Goal: Navigation & Orientation: Find specific page/section

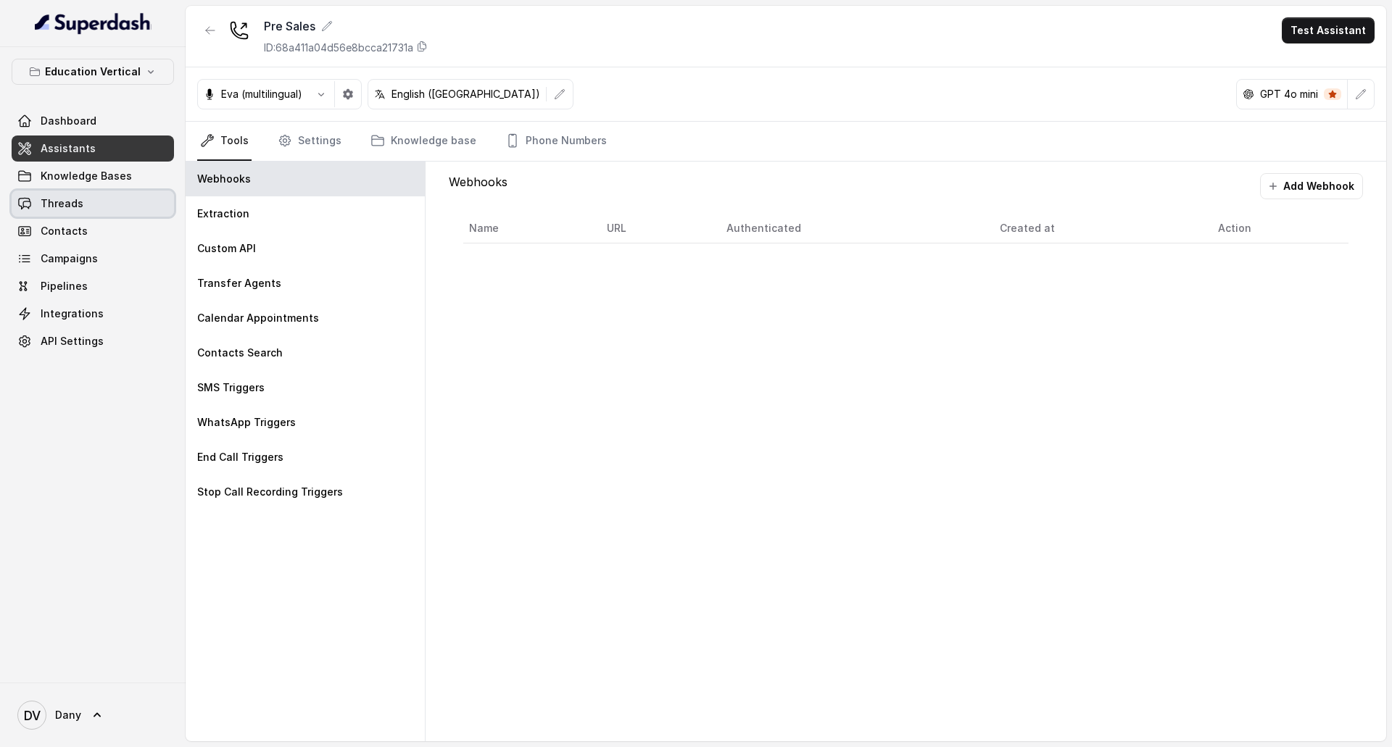
click at [77, 217] on div "Dashboard Assistants Knowledge Bases Threads Contacts Campaigns Pipelines Integ…" at bounding box center [93, 231] width 162 height 246
click at [80, 210] on span "Threads" at bounding box center [62, 203] width 43 height 14
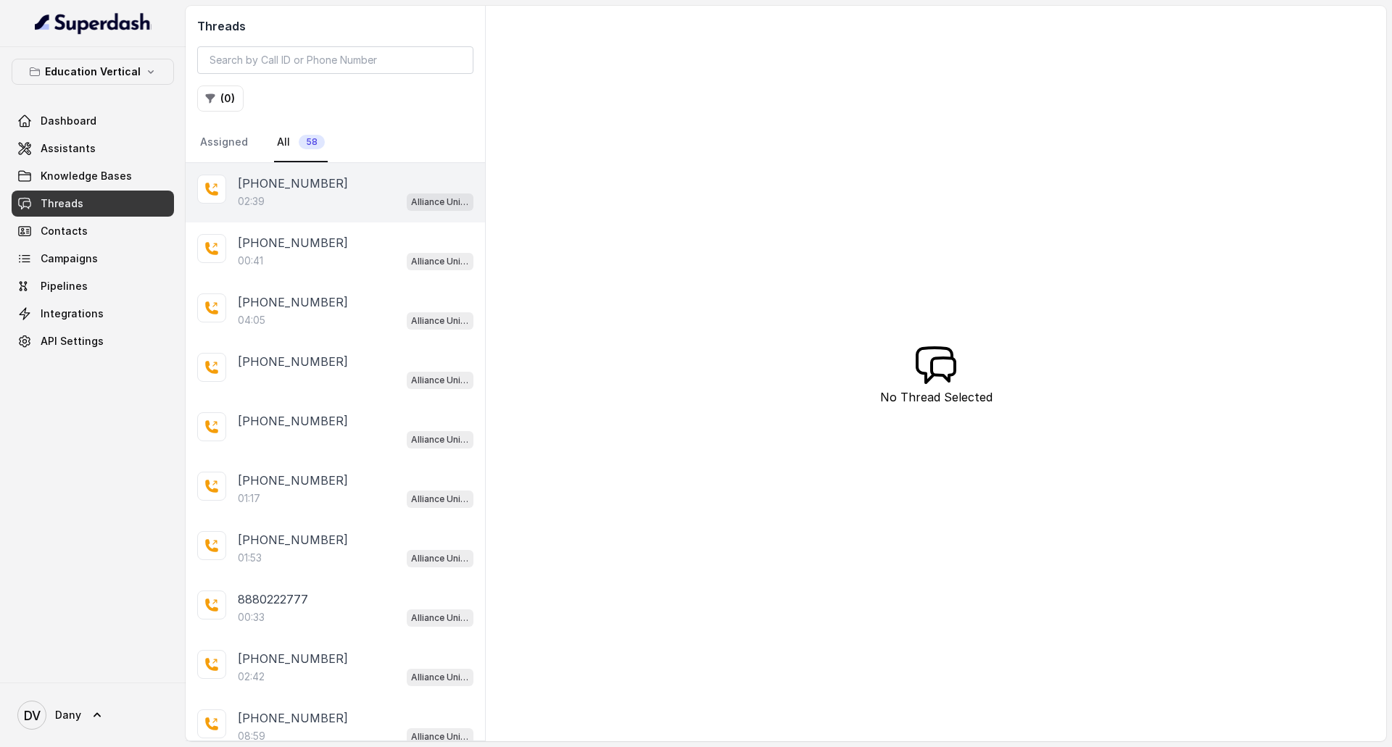
click at [352, 194] on div "02:39 Alliance University - Outbound Call Assistant" at bounding box center [356, 201] width 236 height 19
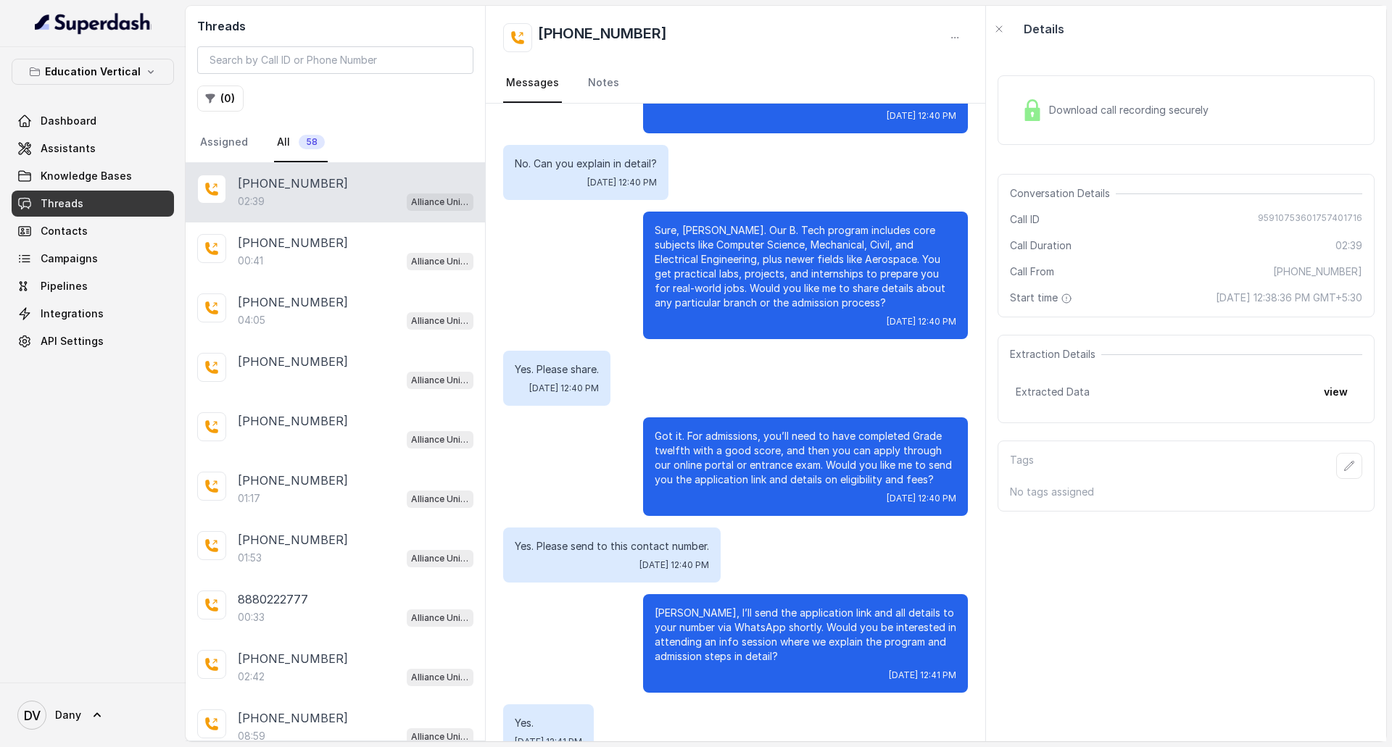
scroll to position [1131, 0]
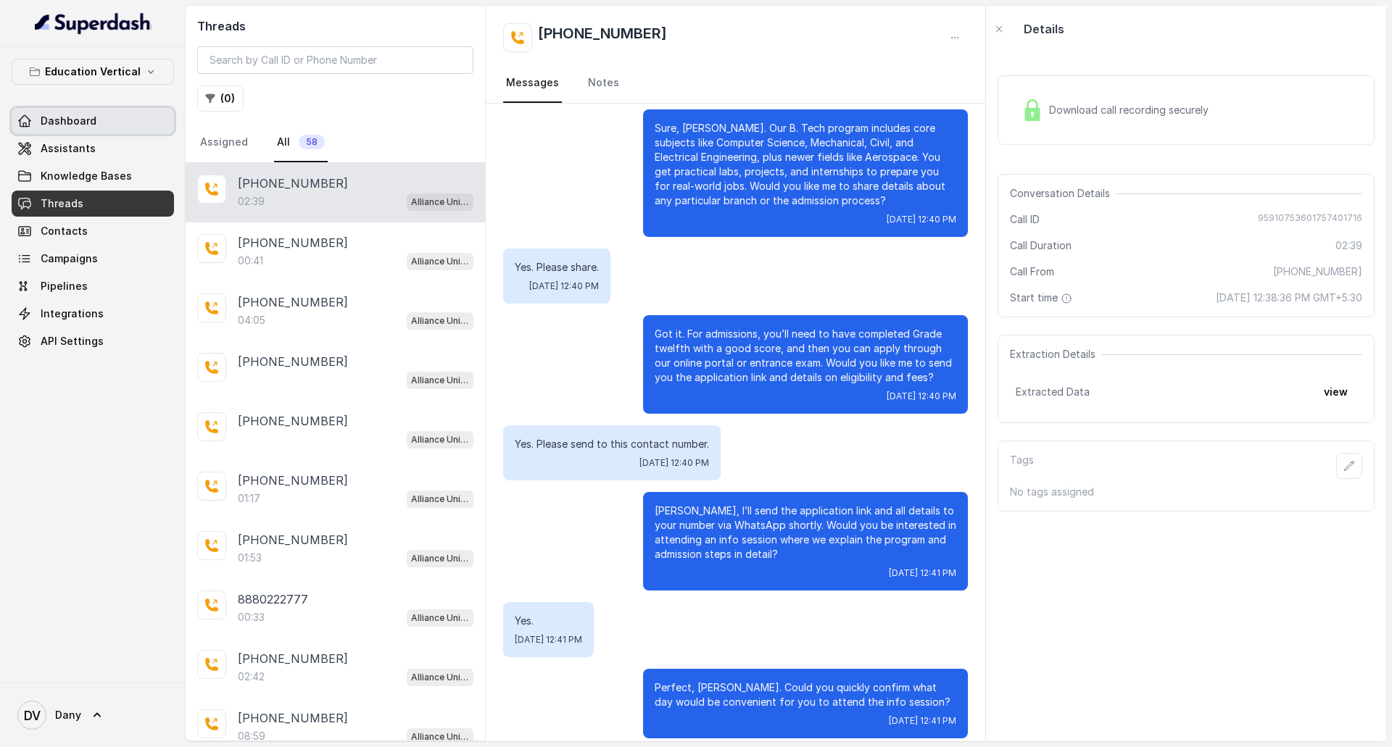
click at [66, 131] on link "Dashboard" at bounding box center [93, 121] width 162 height 26
